Goal: Task Accomplishment & Management: Manage account settings

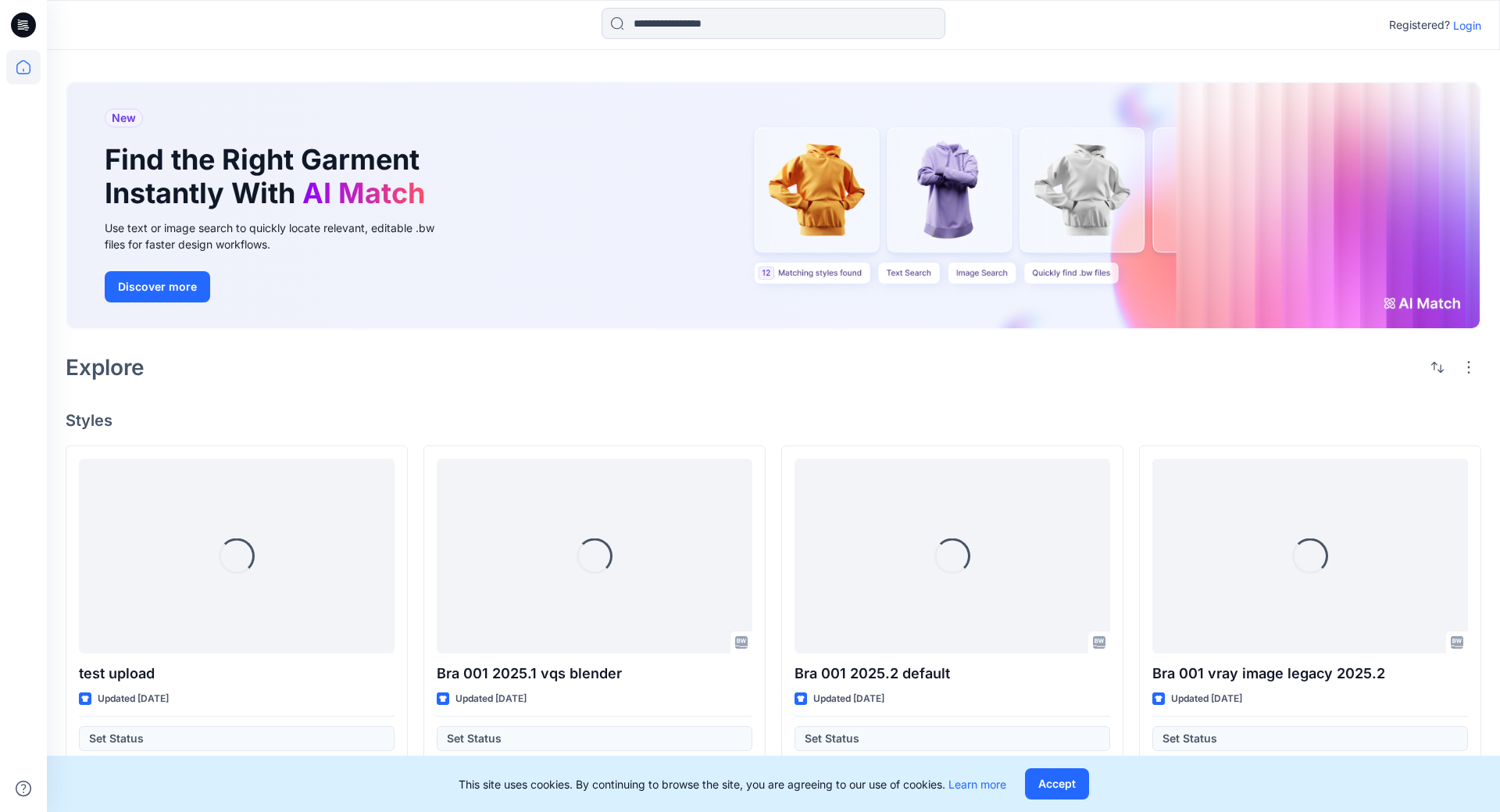
click at [1472, 28] on p "Login" at bounding box center [1467, 25] width 28 height 17
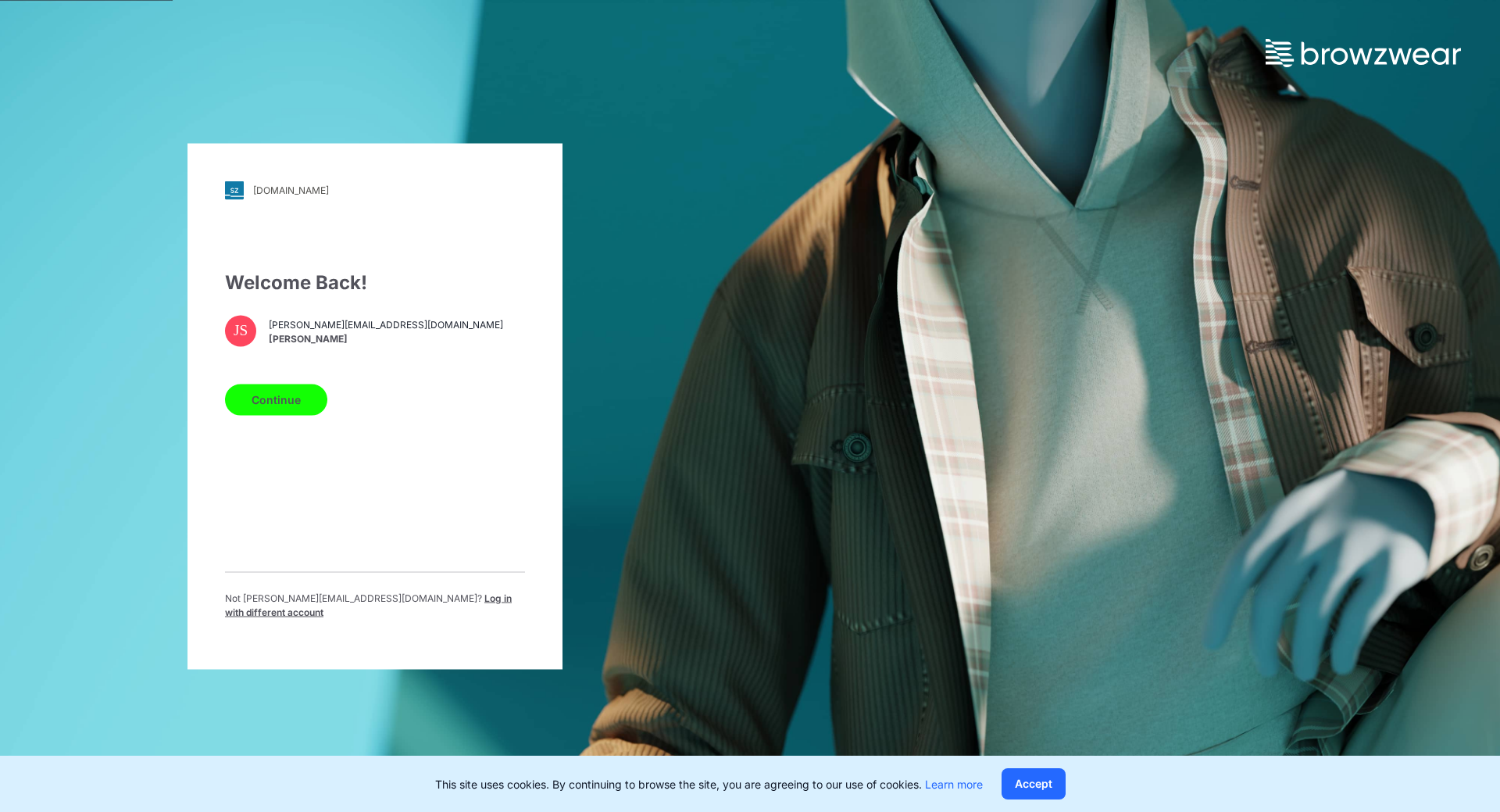
click at [305, 401] on button "Continue" at bounding box center [277, 398] width 103 height 31
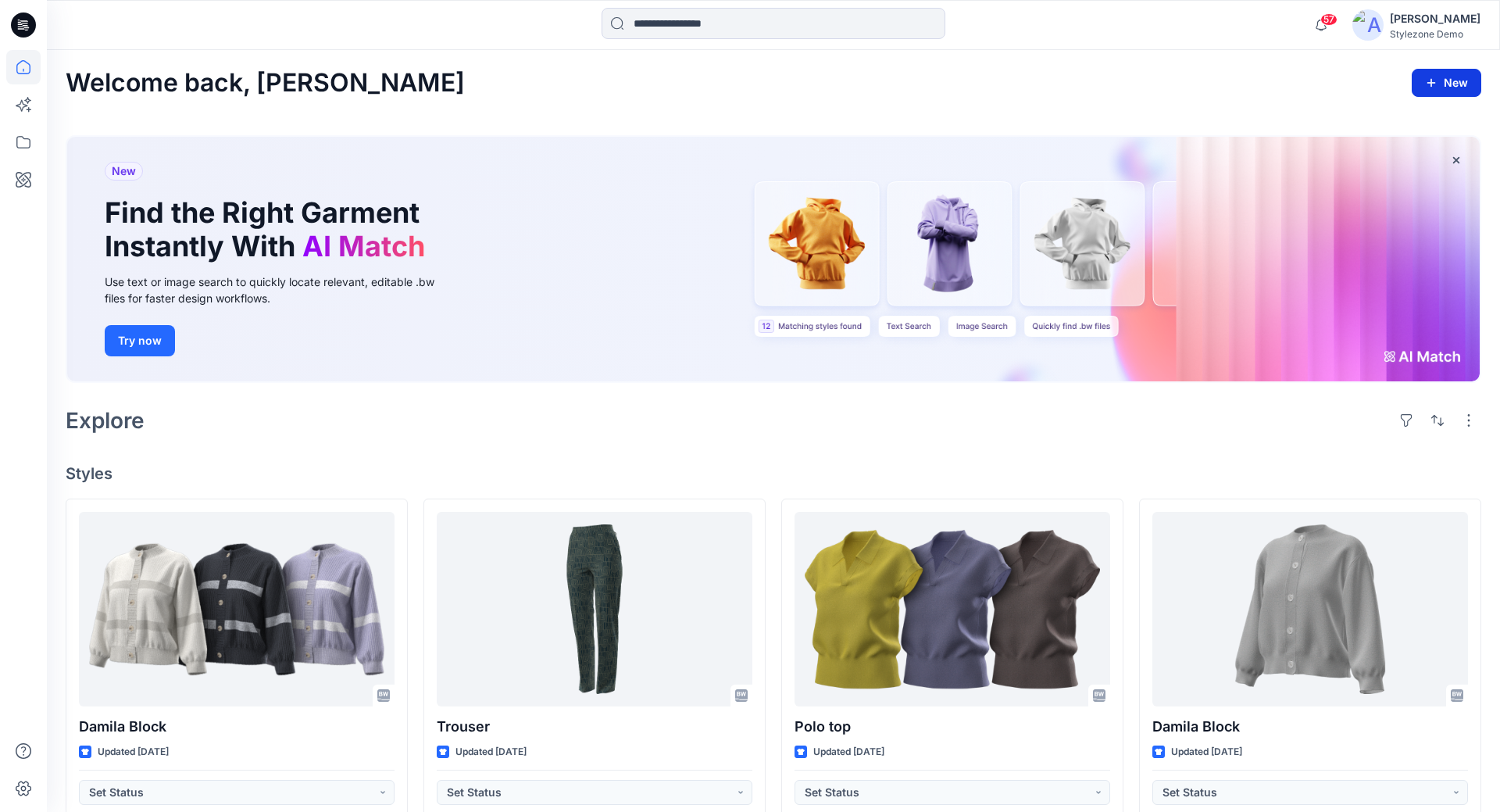
click at [1445, 93] on button "New" at bounding box center [1446, 82] width 70 height 28
click at [1220, 94] on div "Welcome back, Jagdish New New Style New Folder New Collection" at bounding box center [774, 83] width 1416 height 29
click at [1400, 7] on div "57 Notifications Gregory Dodd shared Sample in Global Demo Final Outfits (Unkno…" at bounding box center [774, 24] width 1454 height 50
click at [1400, 14] on div "[PERSON_NAME]" at bounding box center [1435, 18] width 91 height 18
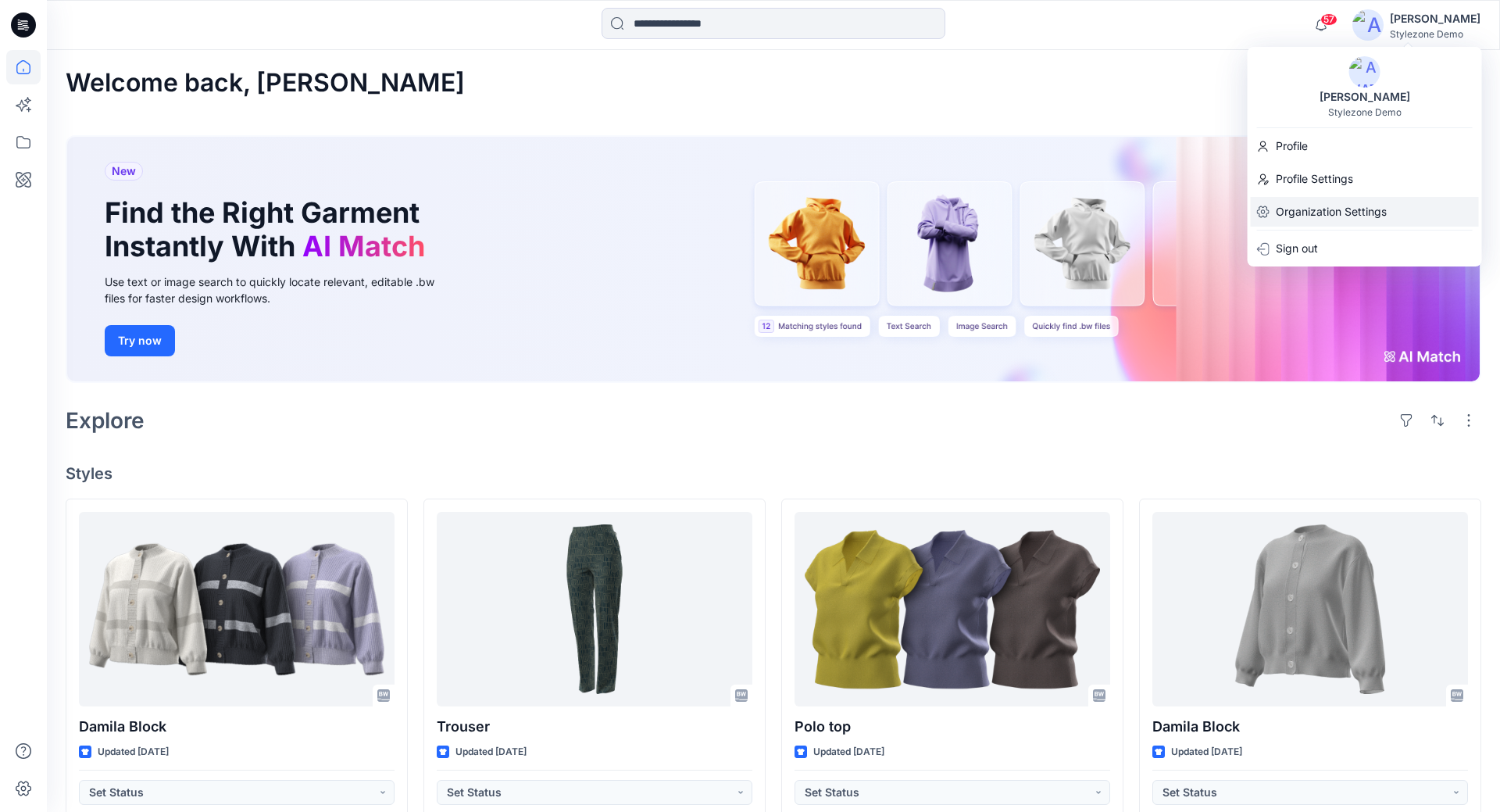
click at [1334, 223] on p "Organization Settings" at bounding box center [1332, 211] width 111 height 29
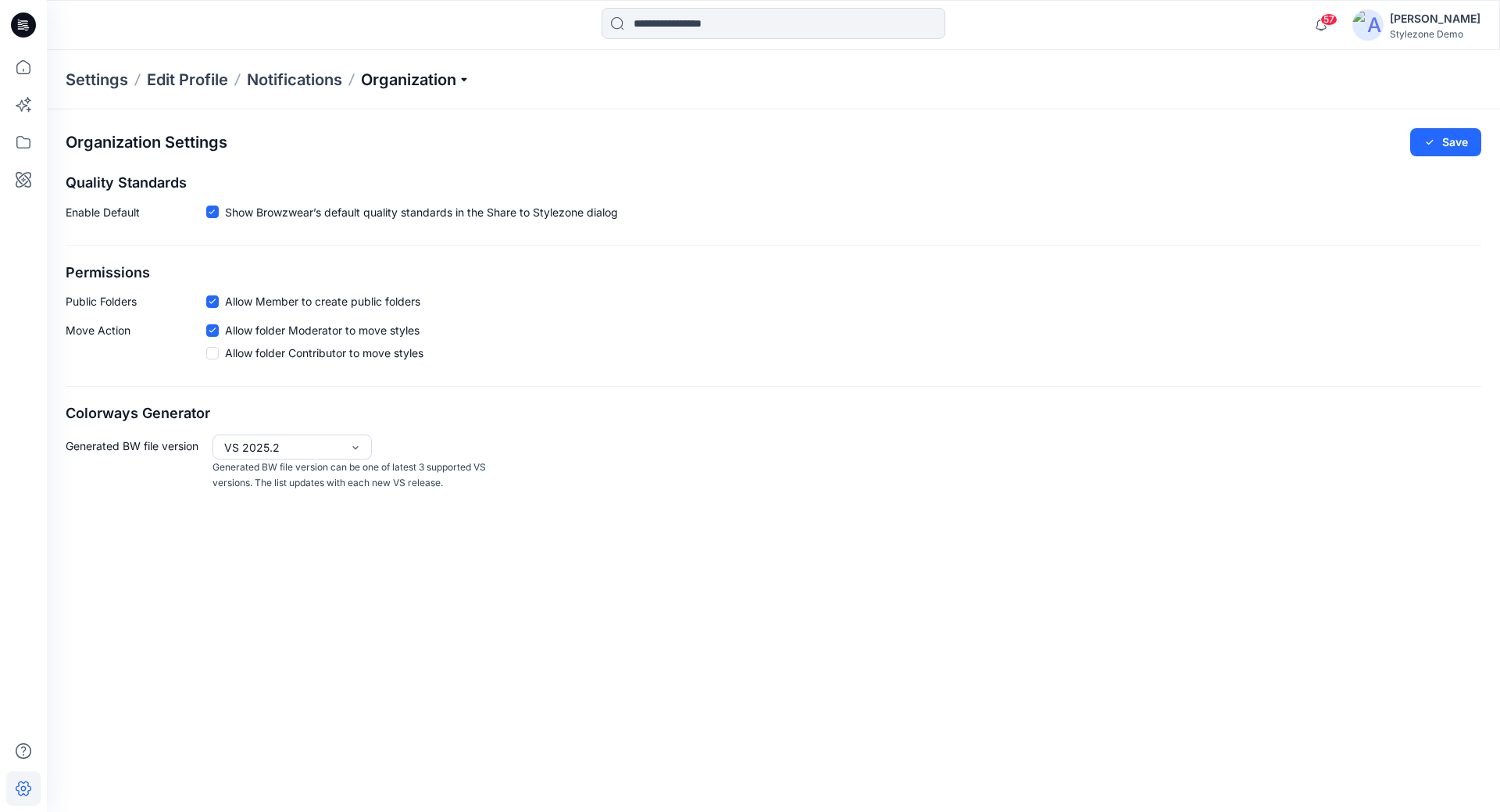
click at [453, 82] on p "Organization" at bounding box center [415, 80] width 109 height 22
click at [389, 117] on link "Invite/Edit Users" at bounding box center [419, 115] width 228 height 31
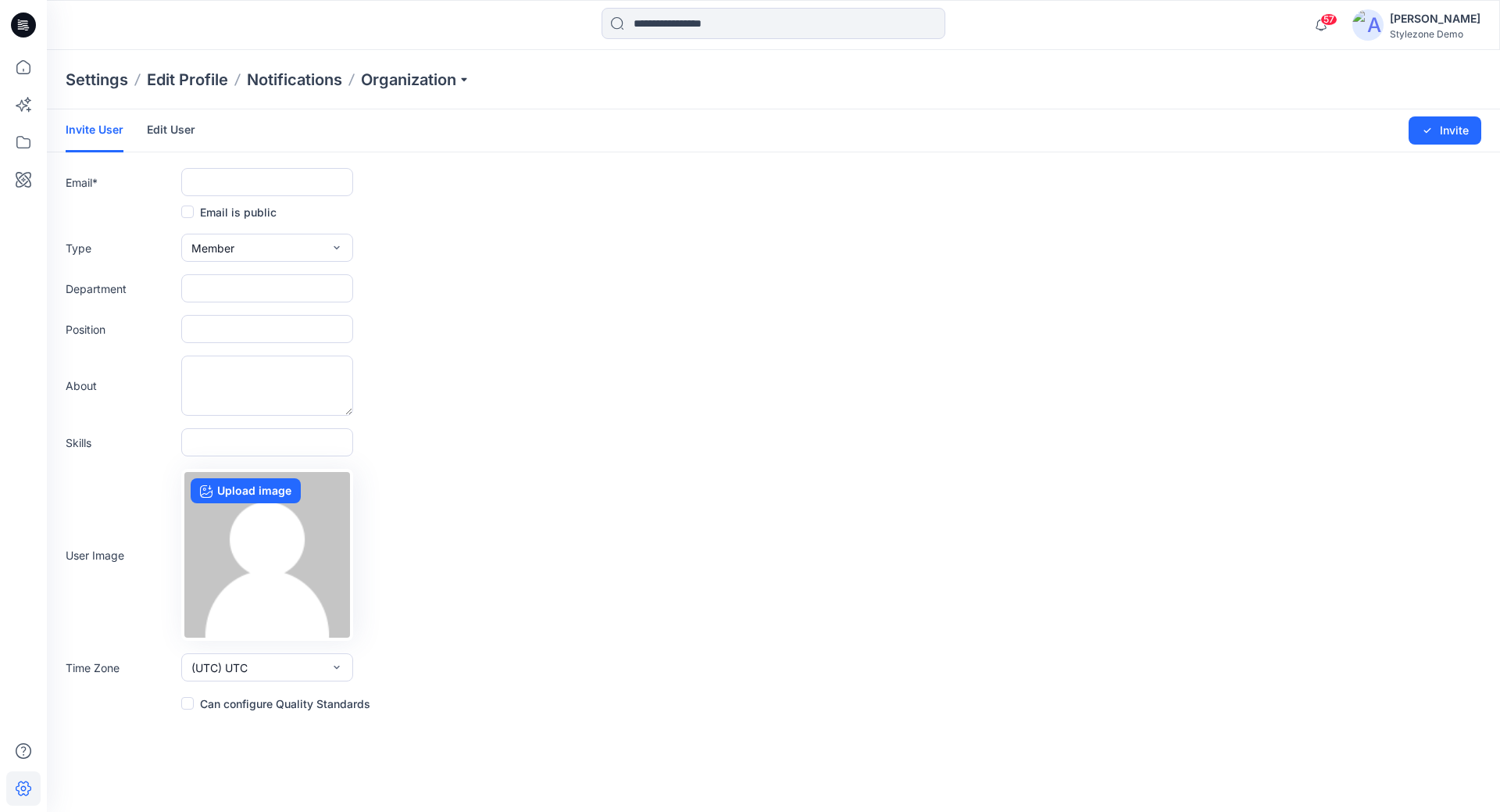
click at [164, 137] on link "Edit User" at bounding box center [172, 129] width 49 height 40
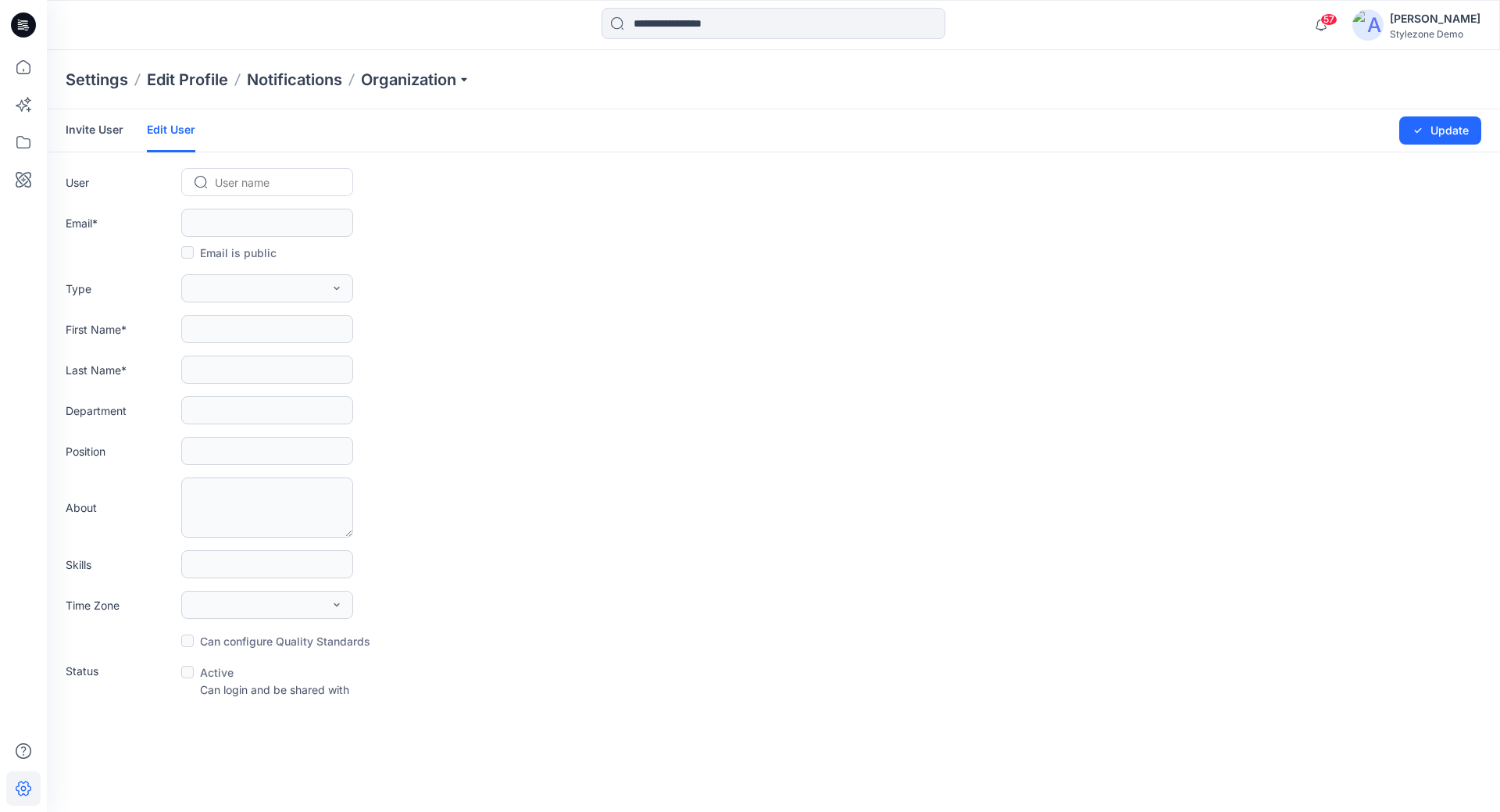
click at [206, 178] on div "User name" at bounding box center [267, 182] width 145 height 23
type input "****"
click at [268, 215] on span "Shanley Phua" at bounding box center [261, 215] width 90 height 17
type input "**********"
type input "*******"
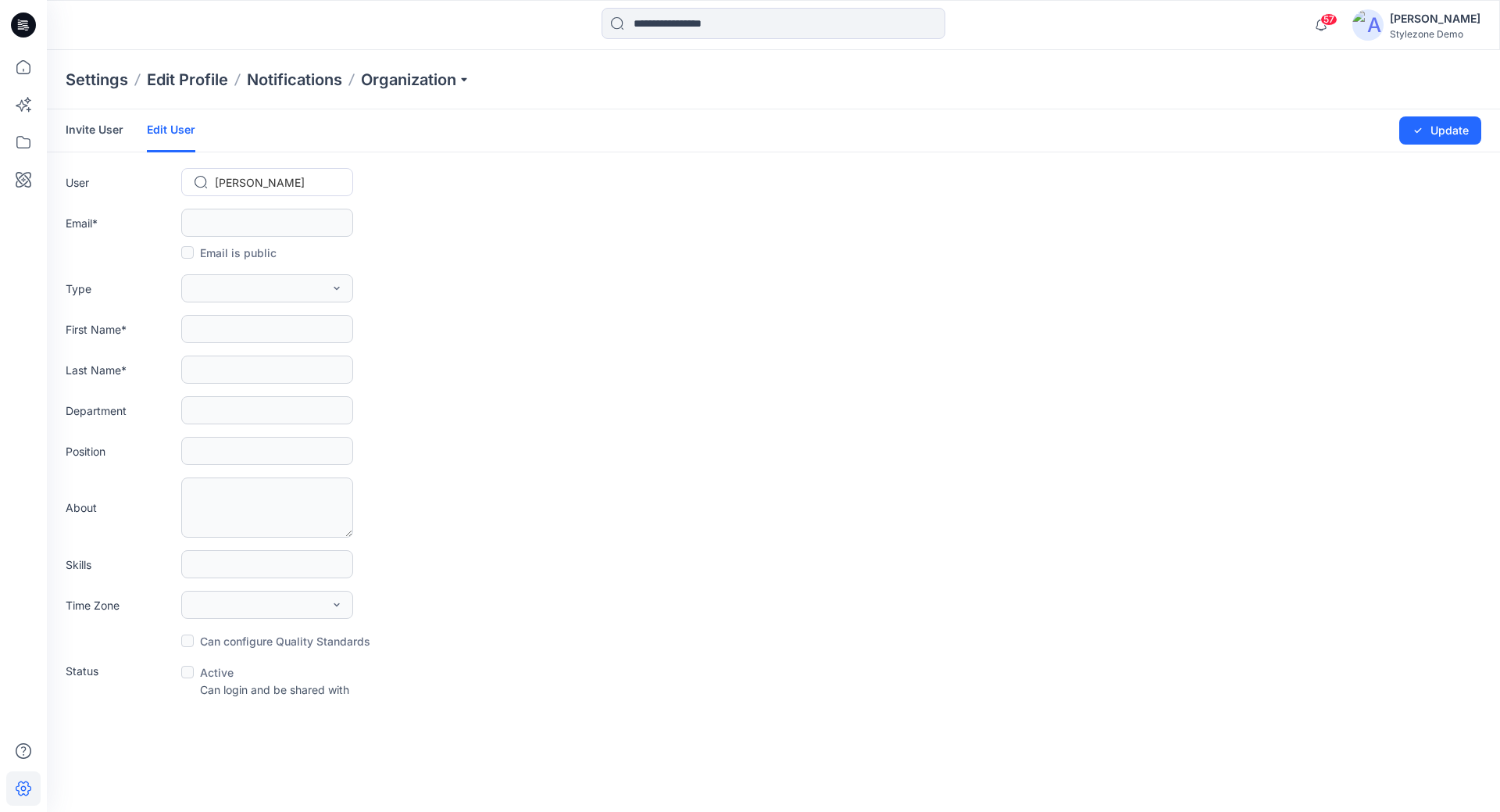
type input "****"
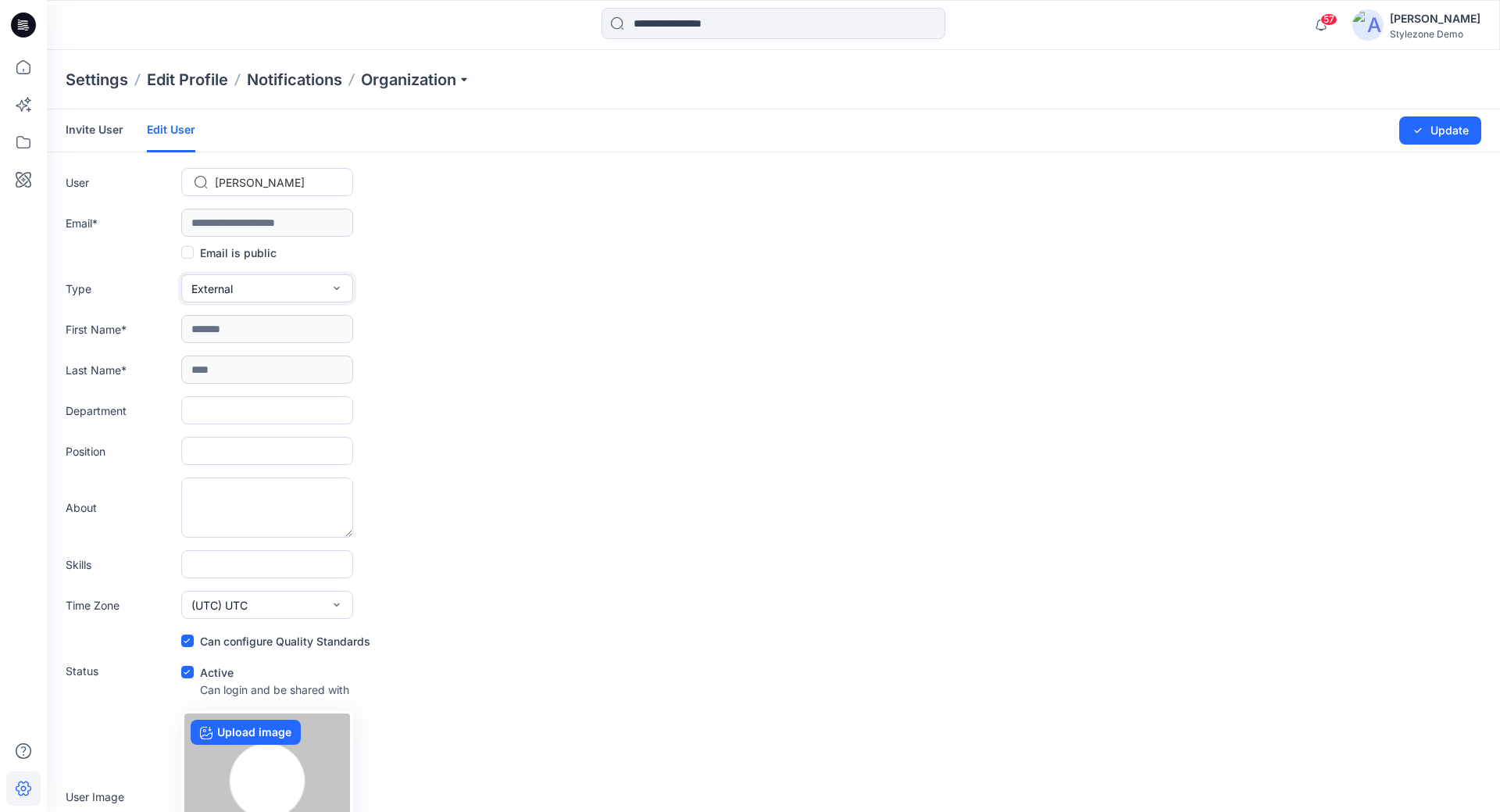
click at [314, 284] on button "External" at bounding box center [267, 287] width 172 height 28
click at [298, 363] on button "Member" at bounding box center [267, 355] width 166 height 31
click at [1418, 113] on div "Changes Saved Update" at bounding box center [1376, 130] width 209 height 42
click at [1420, 125] on icon "submit" at bounding box center [1418, 130] width 13 height 13
click at [15, 76] on icon at bounding box center [23, 66] width 34 height 34
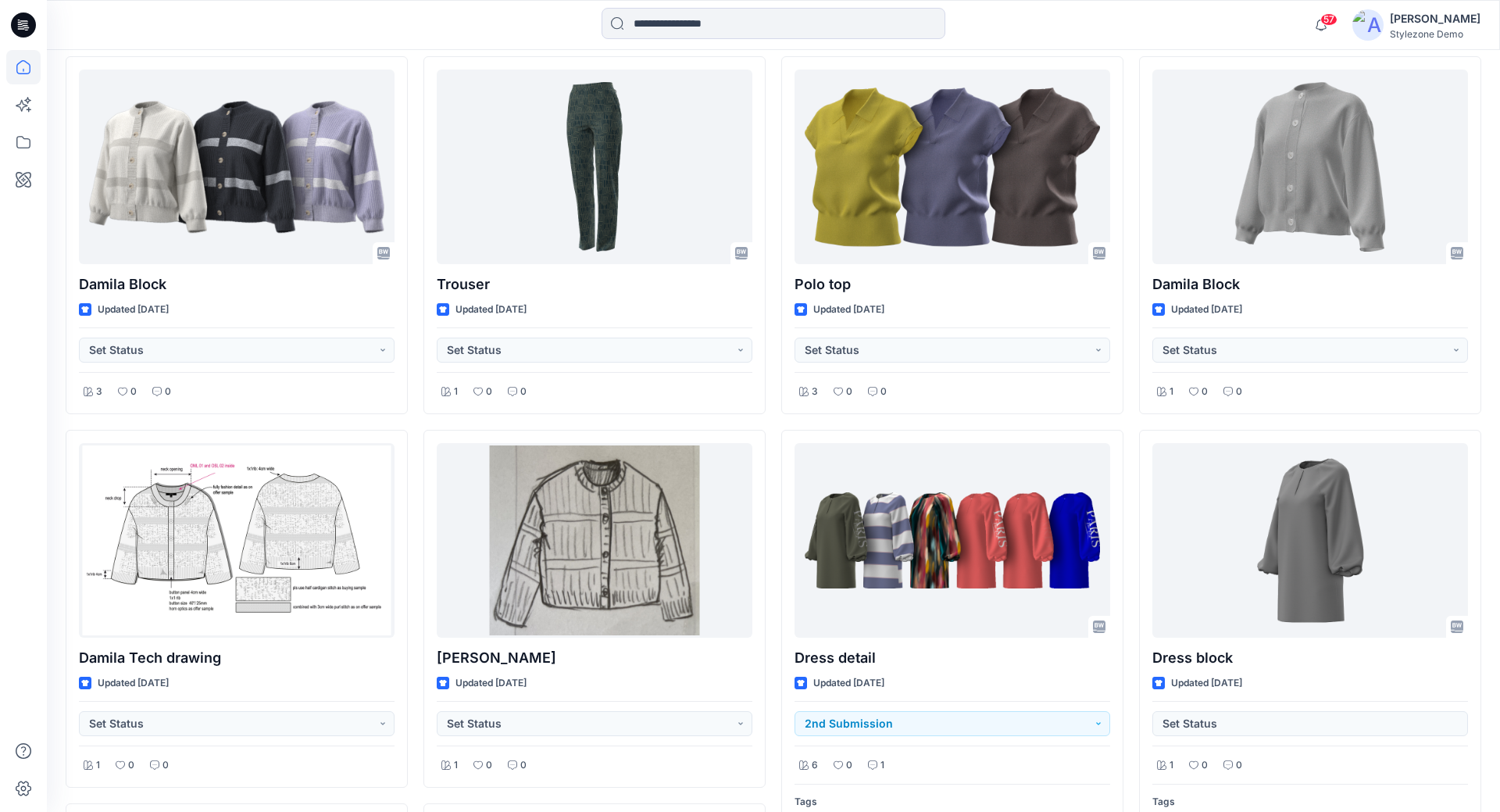
scroll to position [448, 0]
